Goal: Task Accomplishment & Management: Complete application form

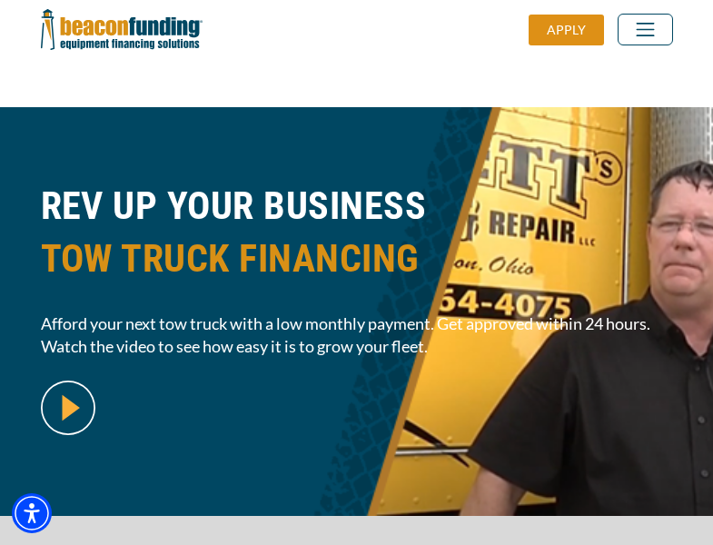
scroll to position [443, 0]
